Goal: Task Accomplishment & Management: Manage account settings

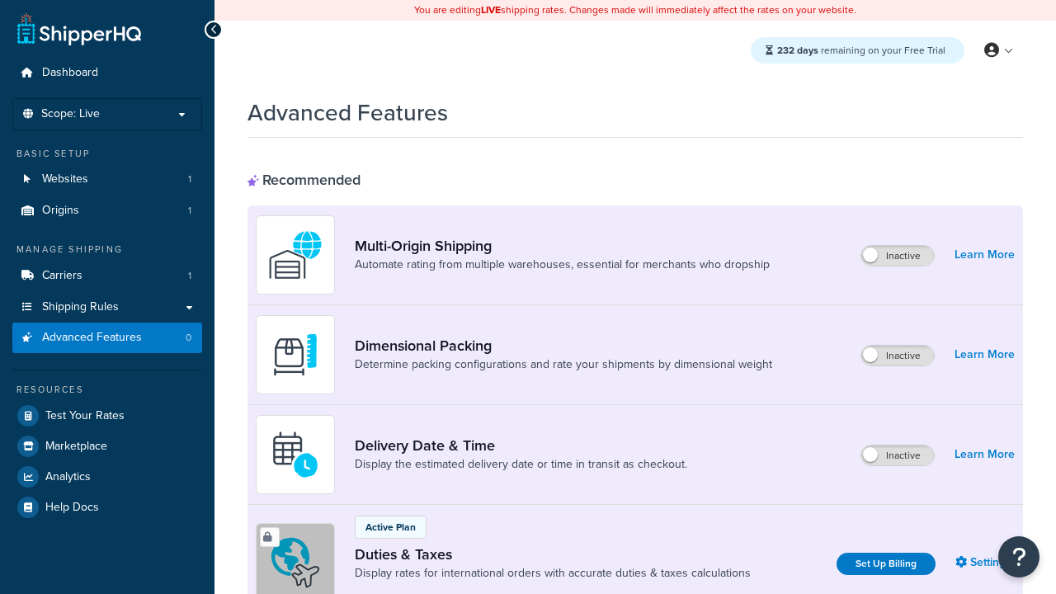
scroll to position [536, 0]
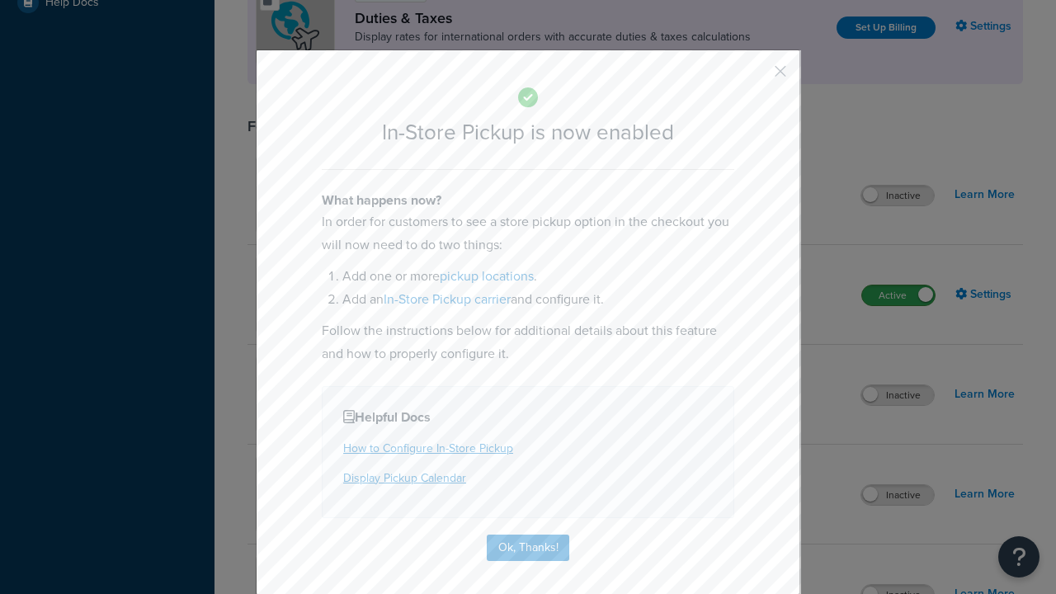
scroll to position [0, 0]
click at [755, 75] on button "button" at bounding box center [756, 77] width 4 height 4
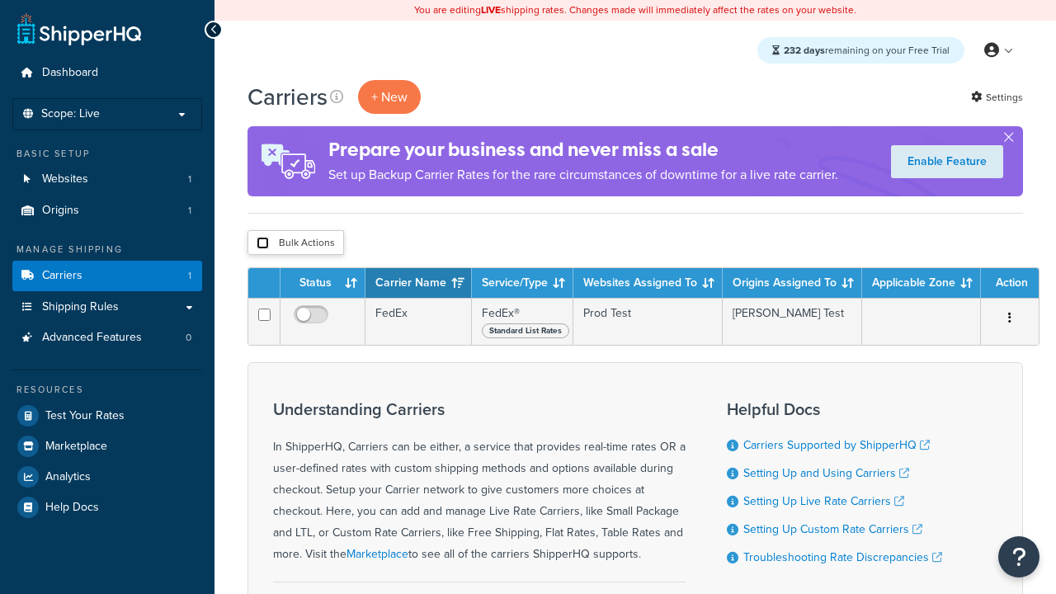
click at [262, 244] on input "checkbox" at bounding box center [262, 243] width 12 height 12
checkbox input "true"
click at [0, 0] on button "Delete" at bounding box center [0, 0] width 0 height 0
